Goal: Transaction & Acquisition: Purchase product/service

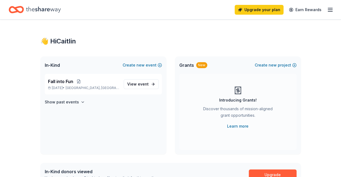
click at [78, 79] on p "Fall into Fun" at bounding box center [83, 81] width 71 height 7
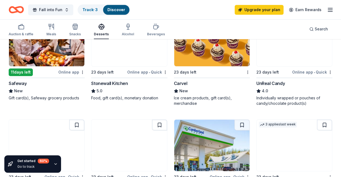
scroll to position [301, 0]
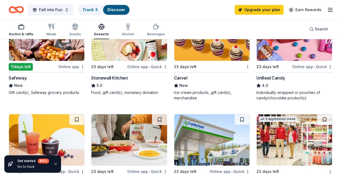
click at [24, 30] on div "Auction & raffle" at bounding box center [21, 29] width 25 height 13
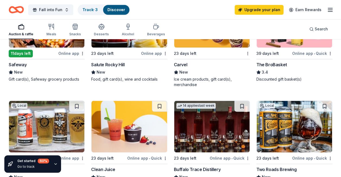
scroll to position [302, 0]
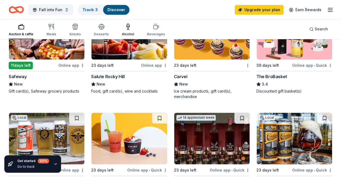
click at [125, 30] on div "Alcohol" at bounding box center [128, 29] width 12 height 13
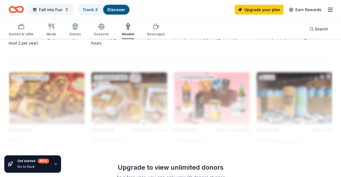
scroll to position [555, 0]
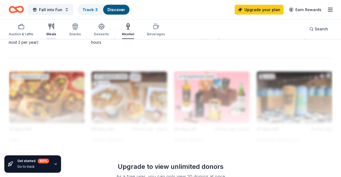
click at [51, 29] on icon "button" at bounding box center [51, 26] width 7 height 7
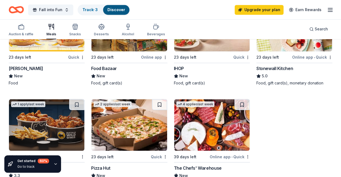
scroll to position [407, 0]
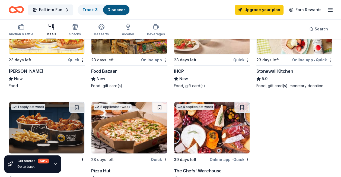
click at [235, 126] on img at bounding box center [211, 128] width 75 height 52
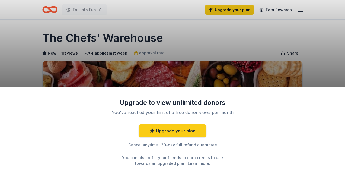
click at [341, 31] on div "Upgrade to view unlimited donors You've reached your limit of 5 free donor view…" at bounding box center [172, 88] width 345 height 177
